Goal: Navigation & Orientation: Find specific page/section

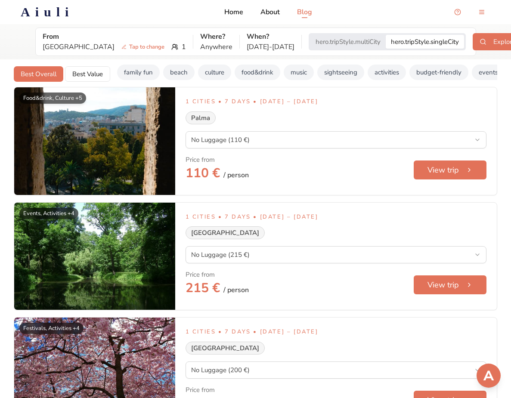
click at [309, 10] on p "Blog" at bounding box center [304, 12] width 15 height 10
